Goal: Information Seeking & Learning: Learn about a topic

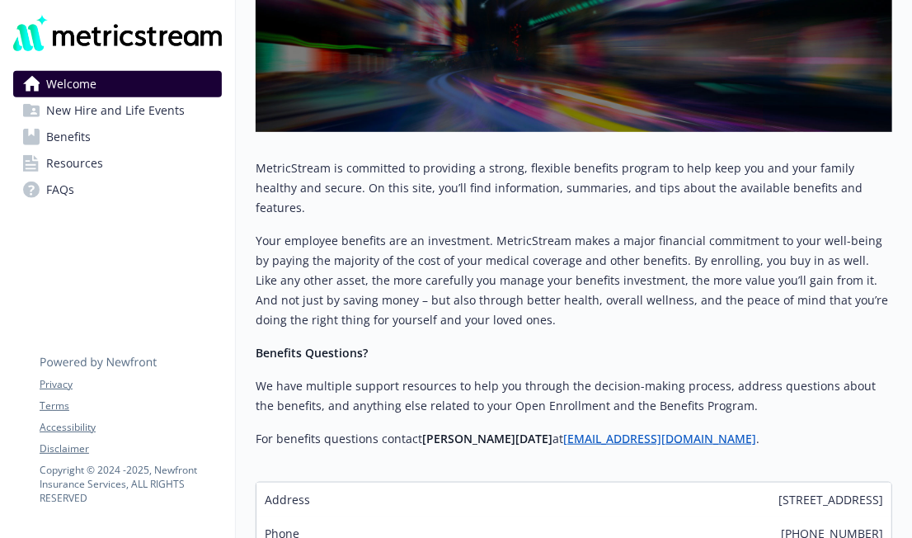
scroll to position [429, 0]
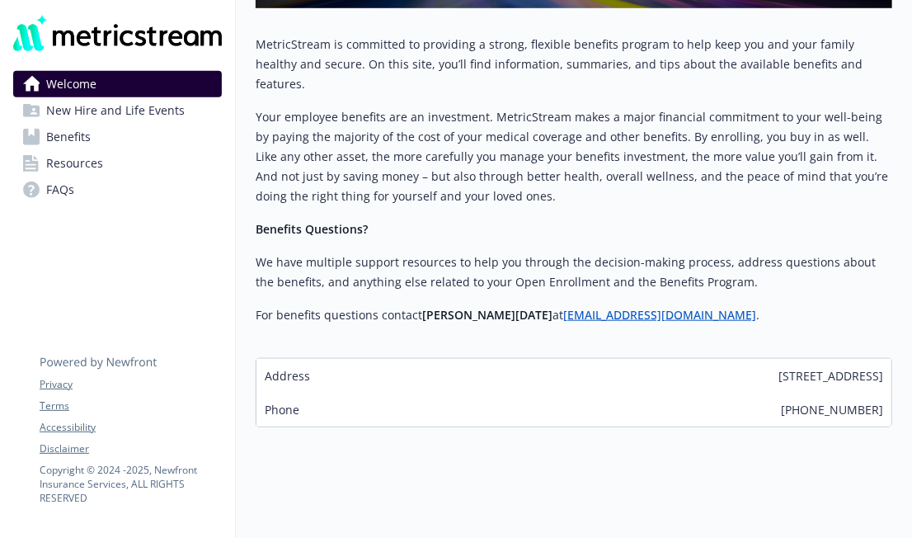
click at [181, 138] on link "Benefits" at bounding box center [117, 137] width 209 height 26
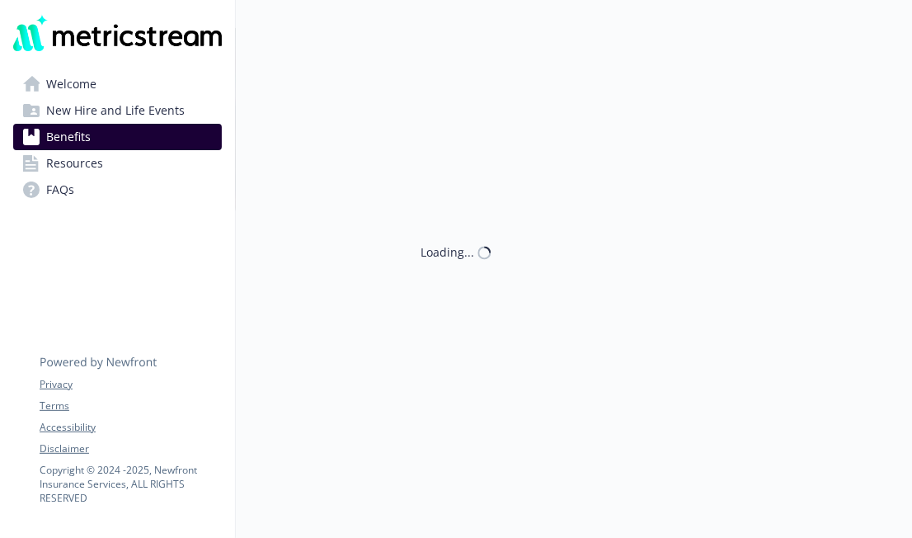
scroll to position [429, 0]
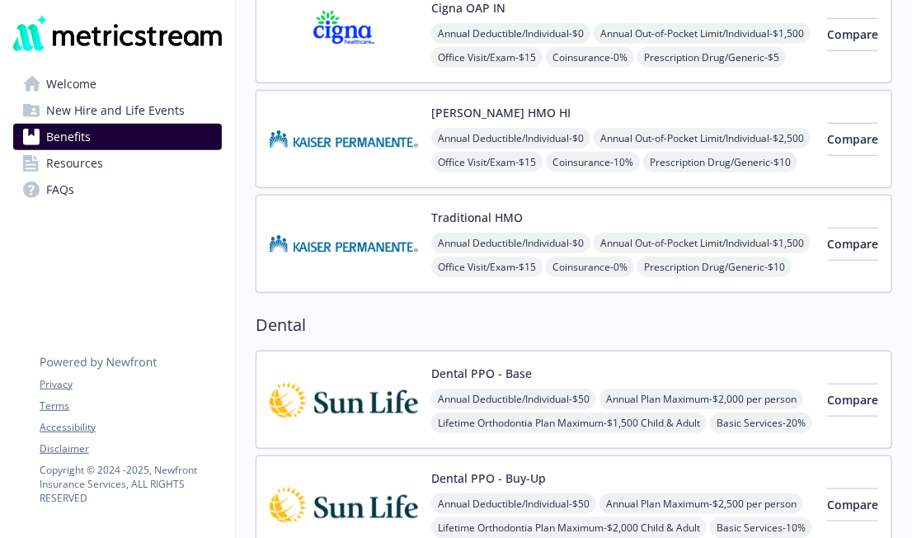
click at [158, 171] on link "Resources" at bounding box center [117, 163] width 209 height 26
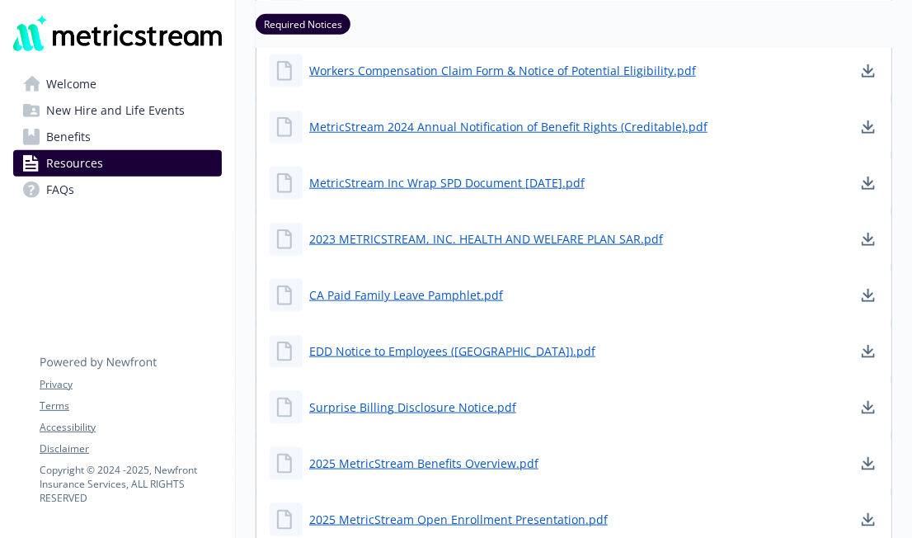
scroll to position [521, 0]
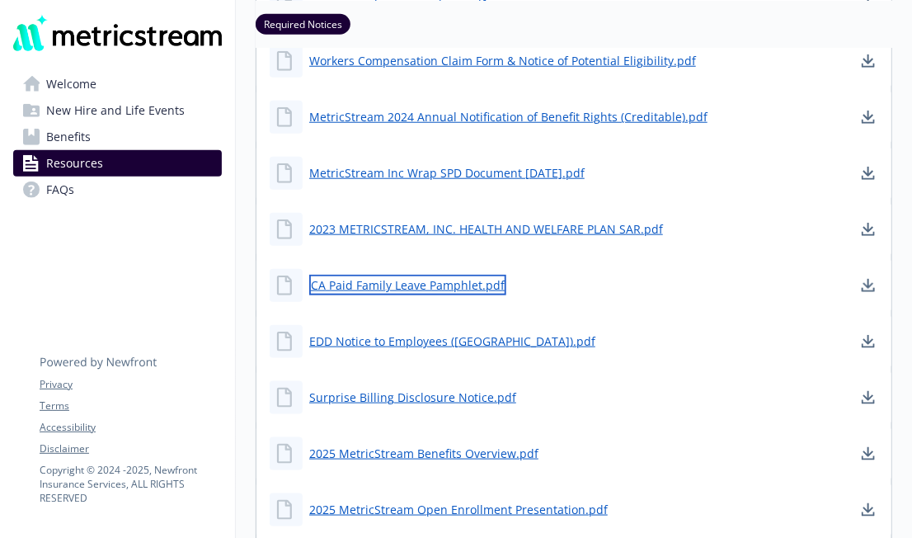
click at [366, 286] on link "CA Paid Family Leave Pamphlet.pdf" at bounding box center [407, 285] width 197 height 21
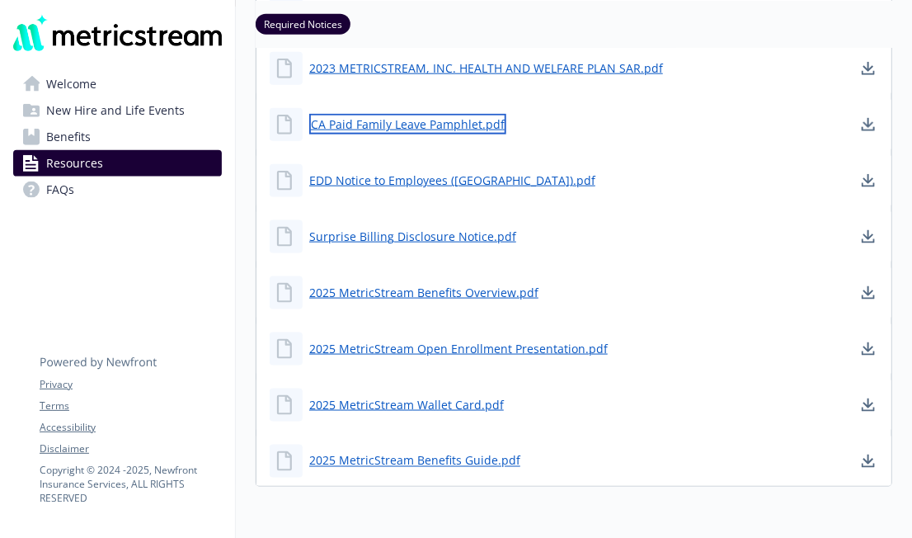
scroll to position [666, 0]
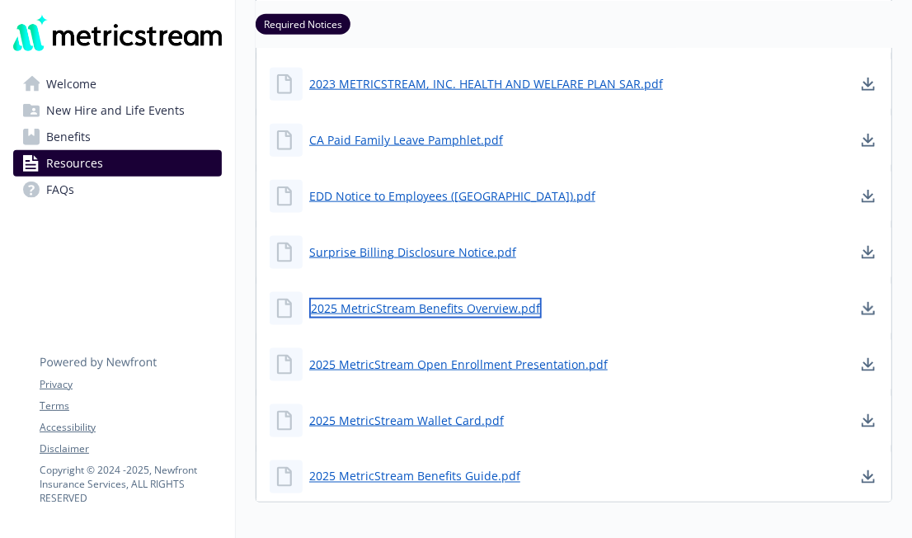
click at [377, 303] on link "2025 MetricStream Benefits Overview.pdf" at bounding box center [425, 308] width 232 height 21
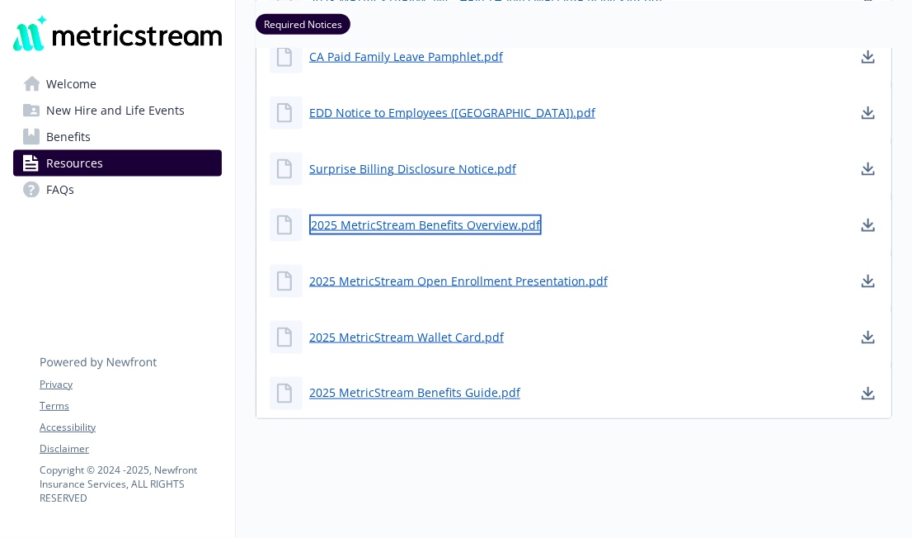
scroll to position [758, 0]
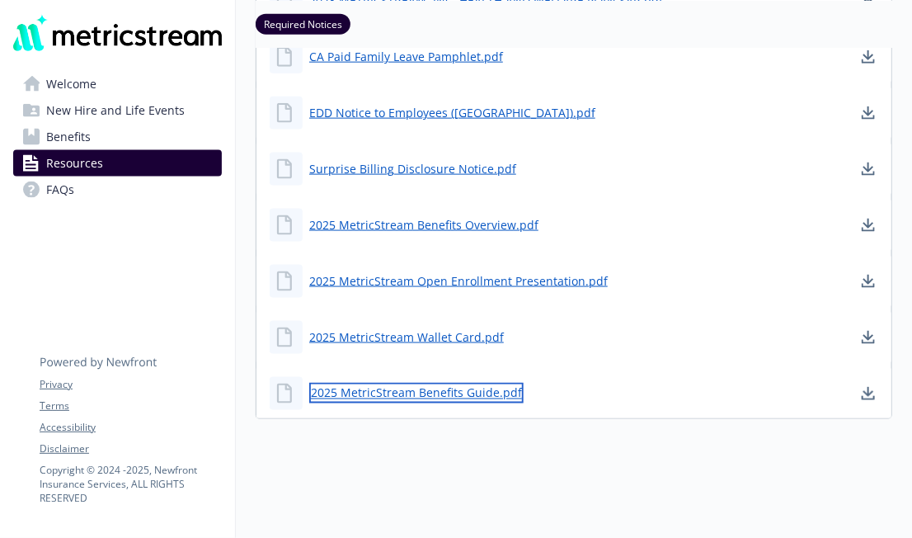
click at [397, 386] on link "2025 MetricStream Benefits Guide.pdf" at bounding box center [416, 393] width 214 height 21
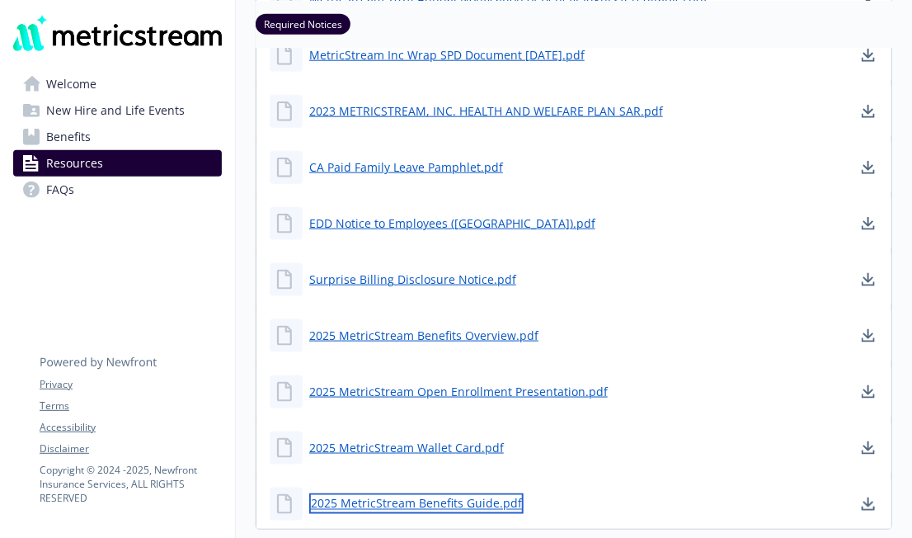
scroll to position [646, 0]
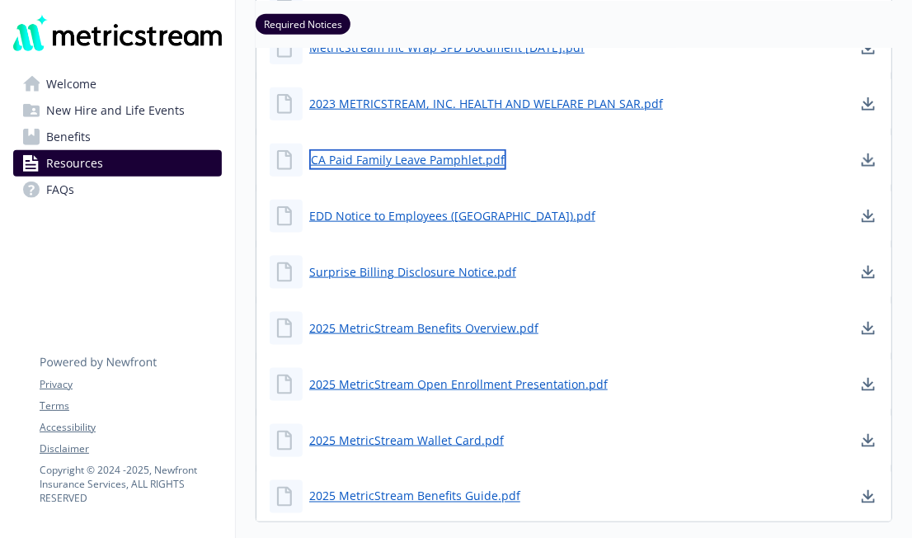
click at [425, 161] on link "CA Paid Family Leave Pamphlet.pdf" at bounding box center [407, 159] width 197 height 21
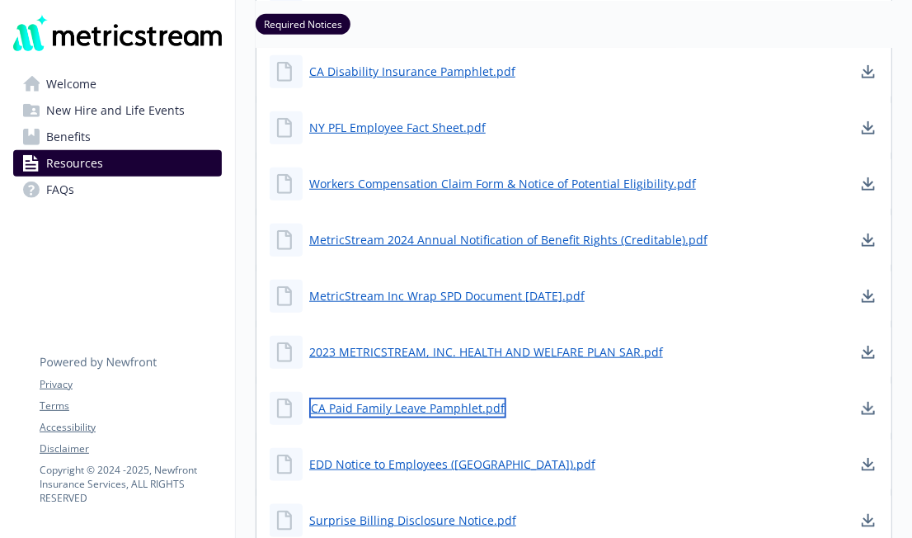
scroll to position [395, 0]
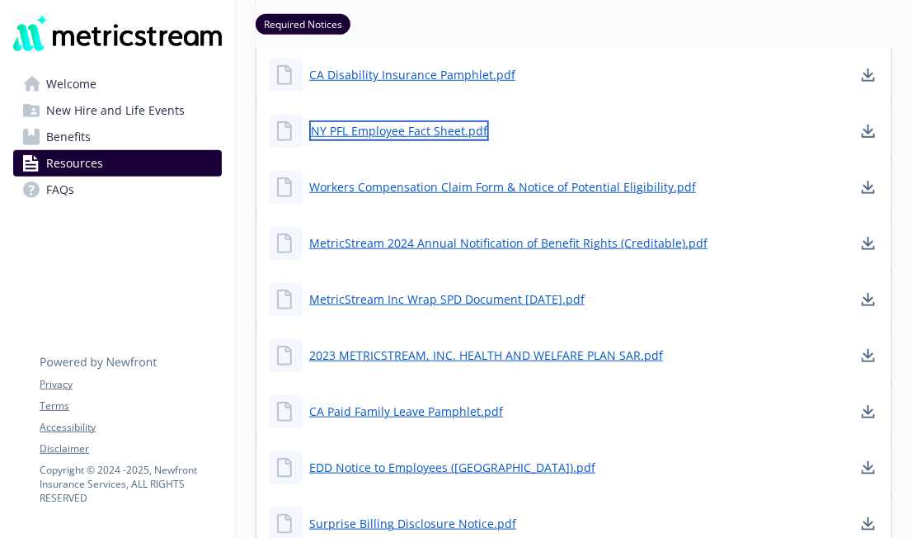
click at [396, 137] on link "NY PFL Employee Fact Sheet.pdf" at bounding box center [399, 130] width 180 height 21
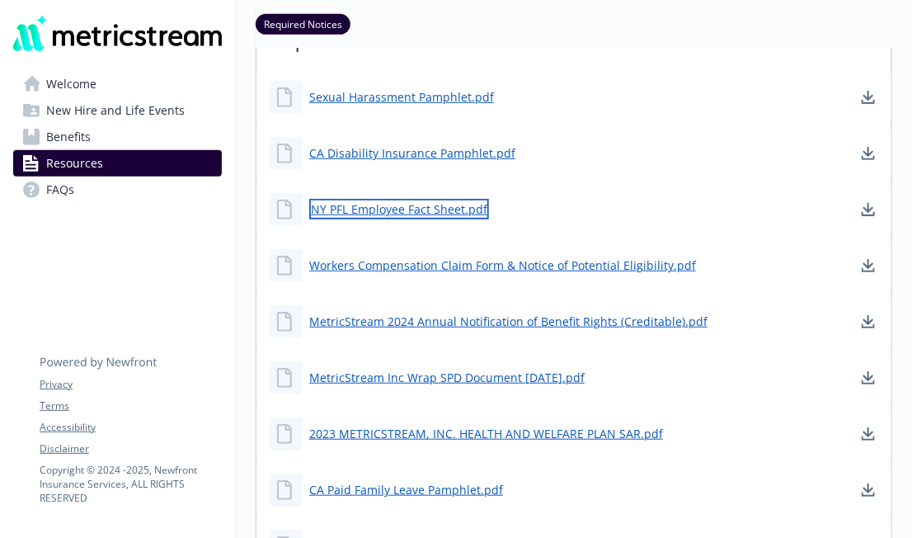
scroll to position [318, 0]
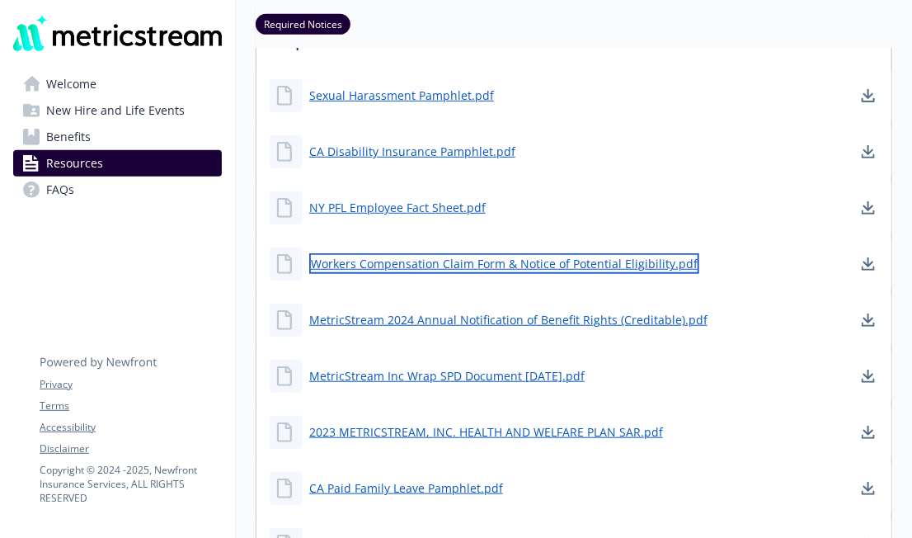
click at [369, 260] on link "Workers Compensation Claim Form & Notice of Potential Eligibility.pdf" at bounding box center [504, 263] width 390 height 21
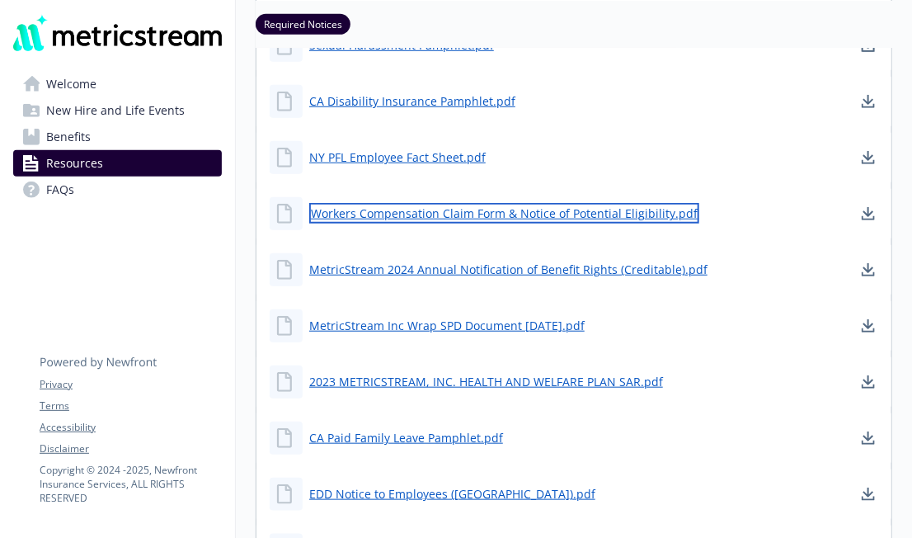
scroll to position [376, 0]
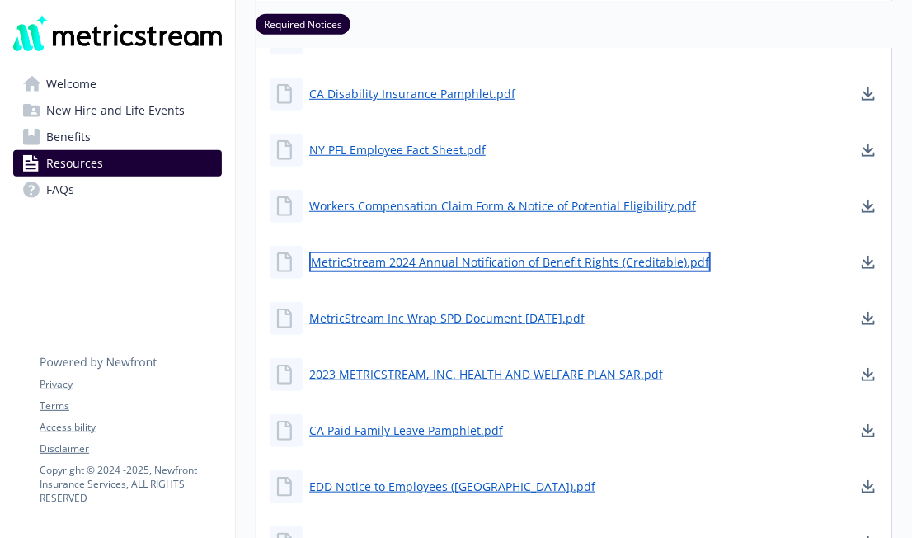
click at [400, 260] on link "MetricStream 2024 Annual Notification of Benefit Rights (Creditable).pdf" at bounding box center [509, 261] width 401 height 21
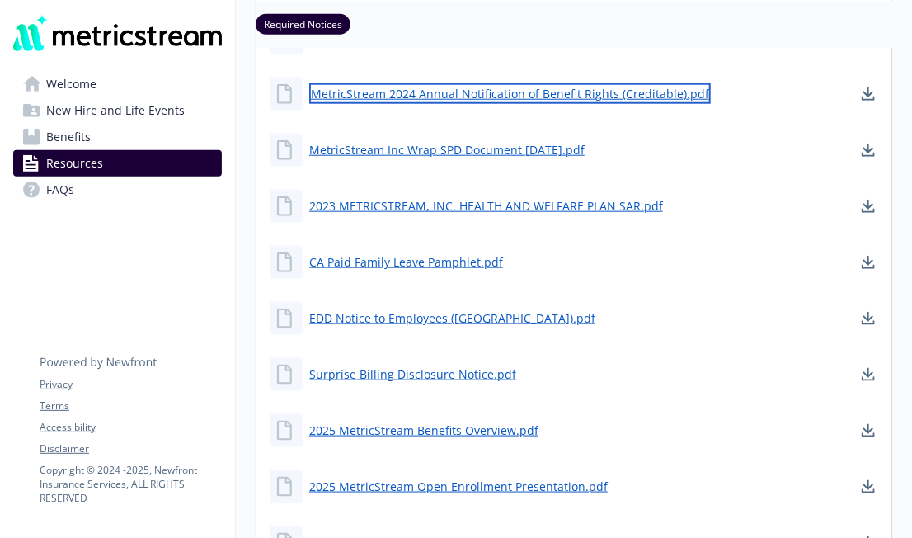
scroll to position [544, 0]
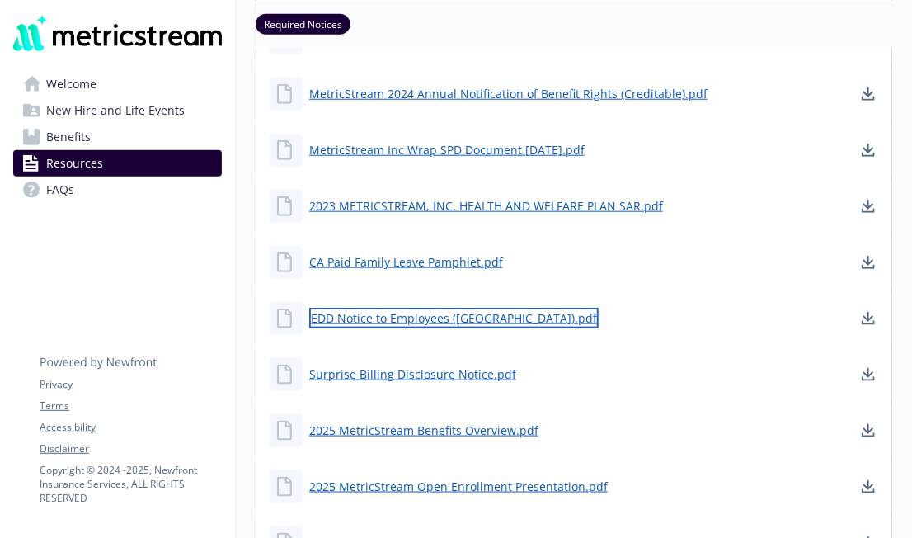
click at [427, 312] on link "EDD Notice to Employees ([GEOGRAPHIC_DATA]).pdf" at bounding box center [453, 318] width 289 height 21
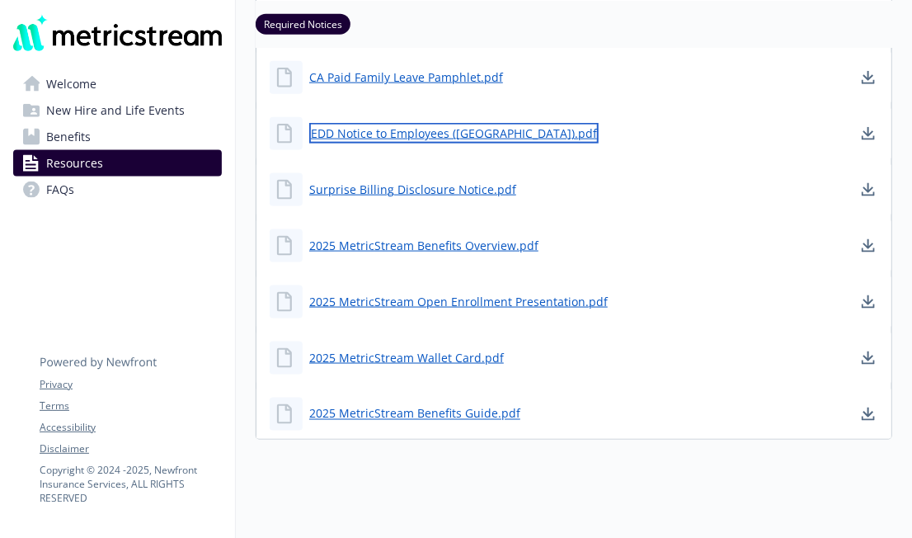
scroll to position [729, 0]
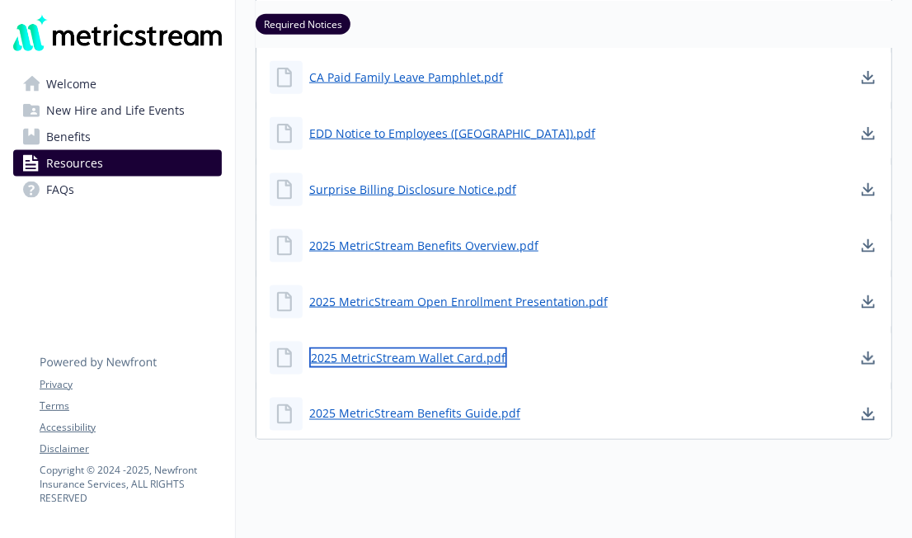
click at [429, 358] on link "2025 MetricStream Wallet Card.pdf" at bounding box center [408, 357] width 198 height 21
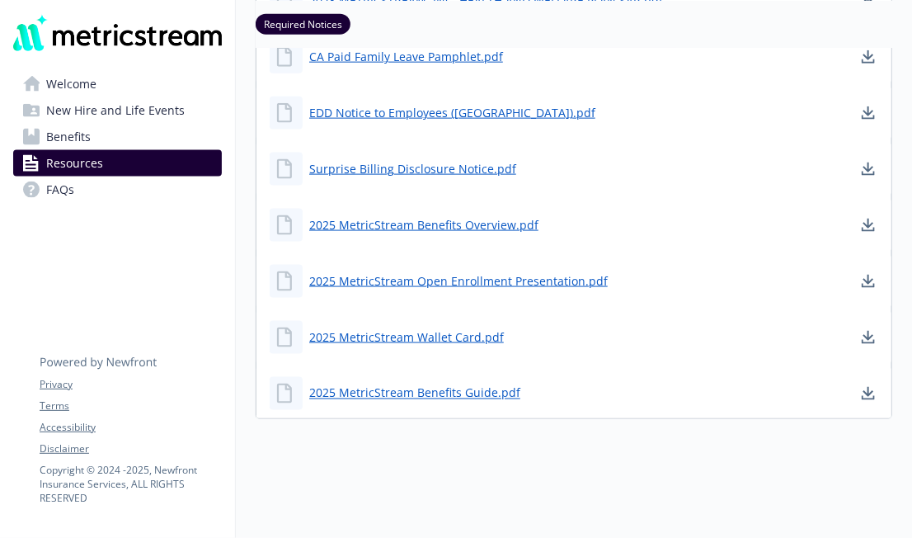
click at [86, 184] on link "FAQs" at bounding box center [117, 189] width 209 height 26
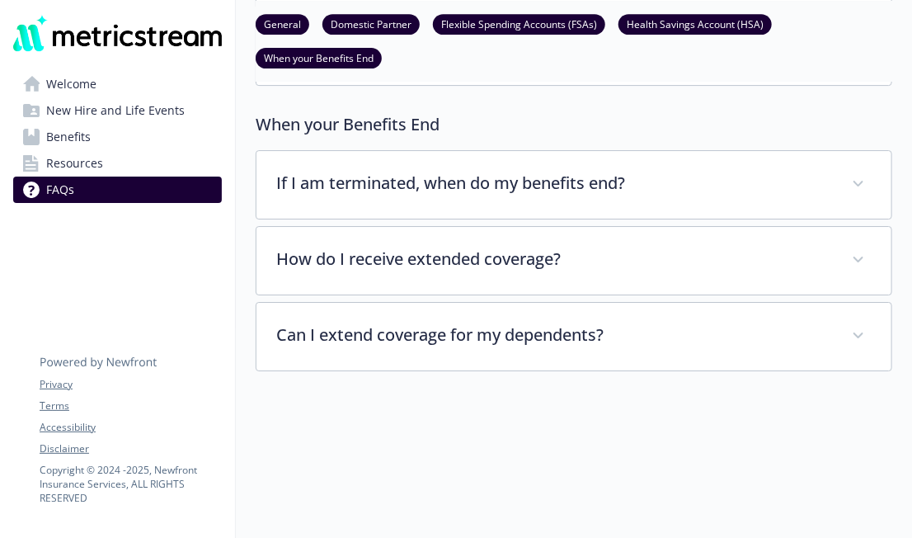
scroll to position [2058, 0]
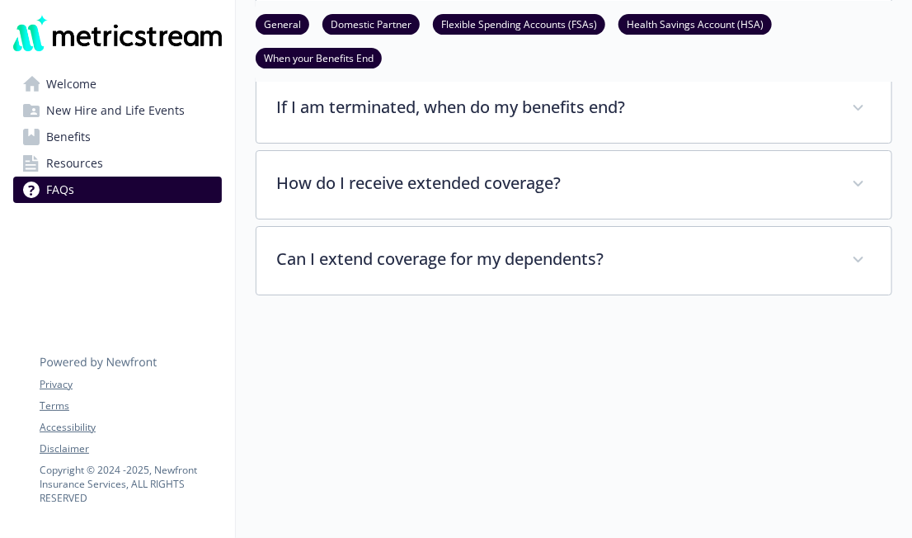
click at [132, 120] on span "New Hire and Life Events" at bounding box center [115, 110] width 139 height 26
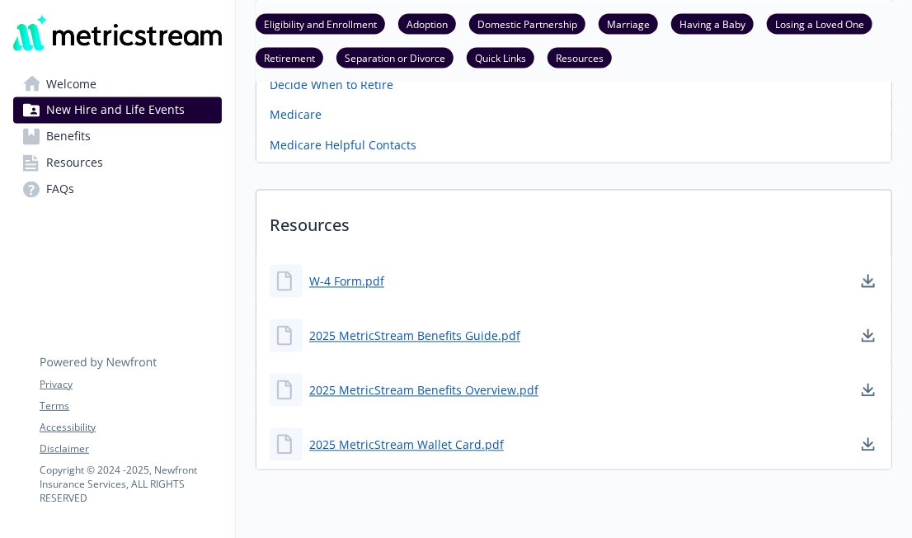
scroll to position [1035, 0]
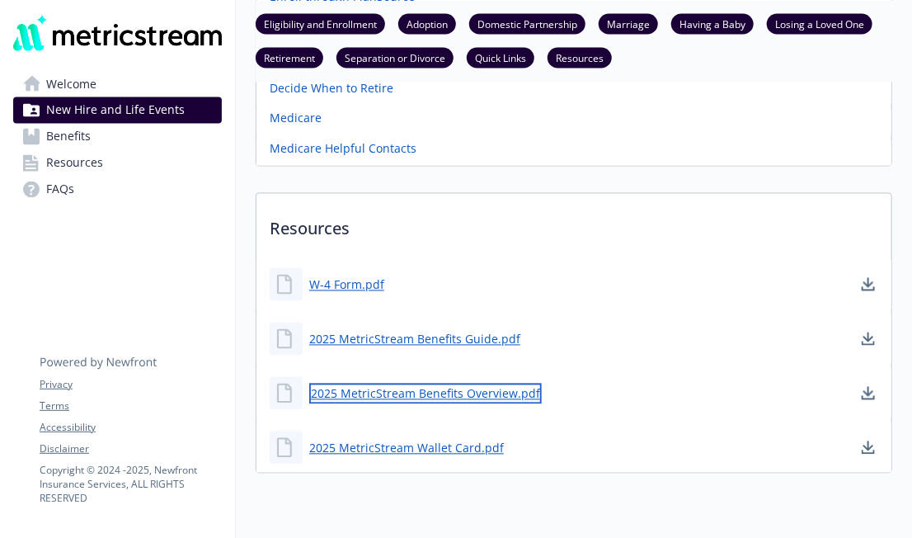
click at [402, 394] on link "2025 MetricStream Benefits Overview.pdf" at bounding box center [425, 393] width 232 height 21
